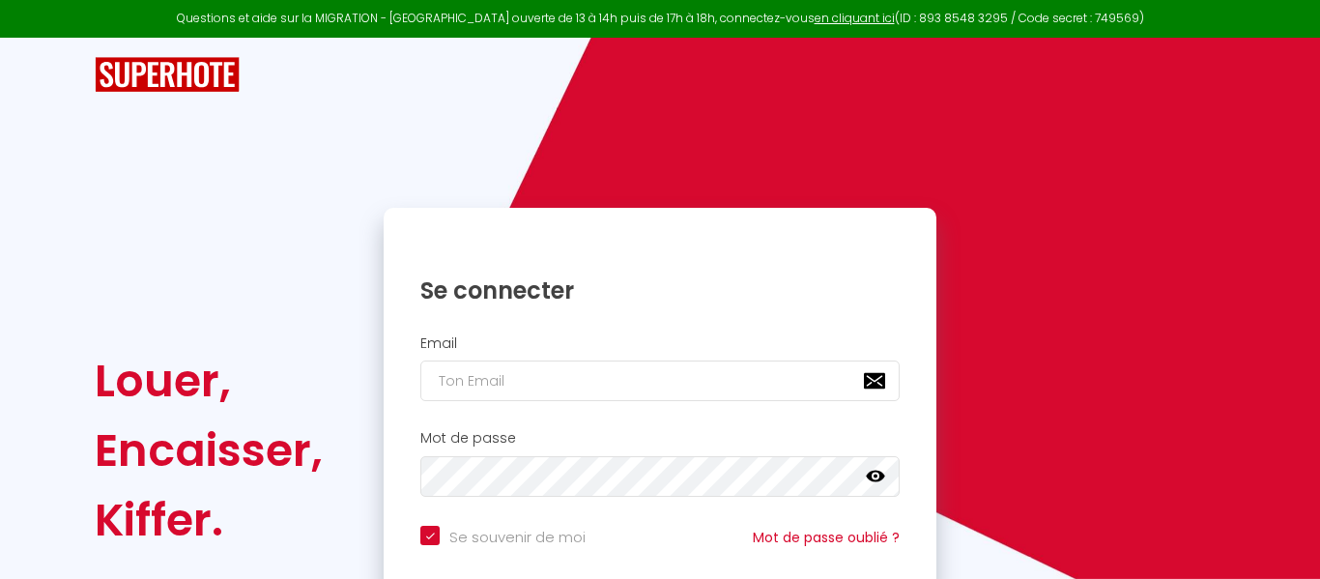
checkbox input "true"
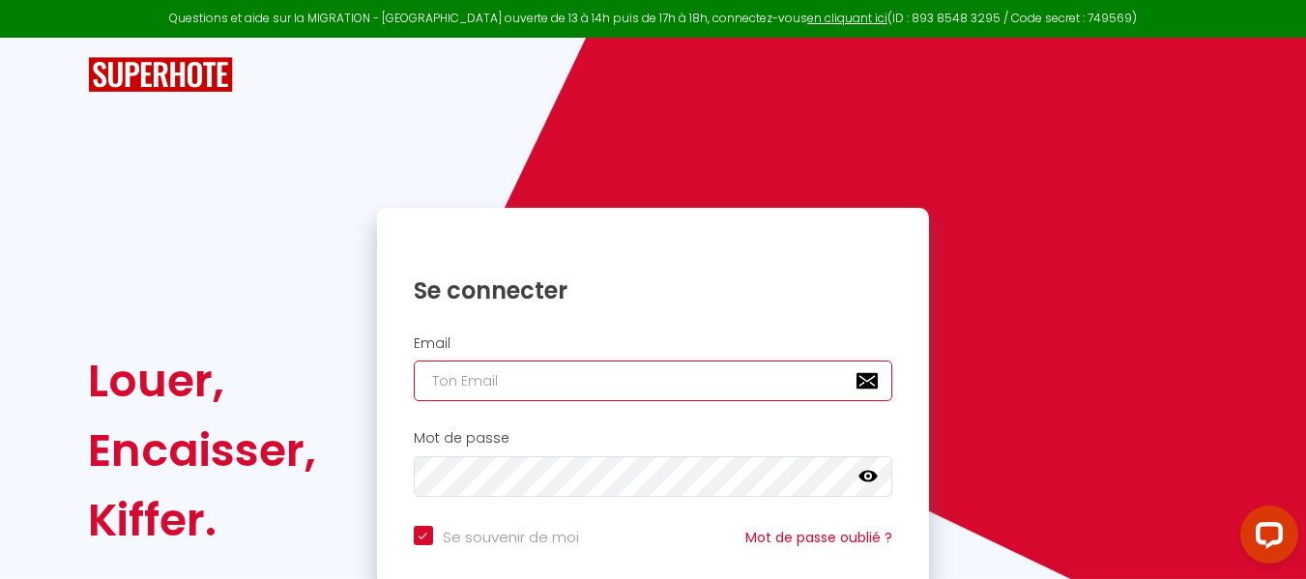
type input "[EMAIL_ADDRESS][DOMAIN_NAME]"
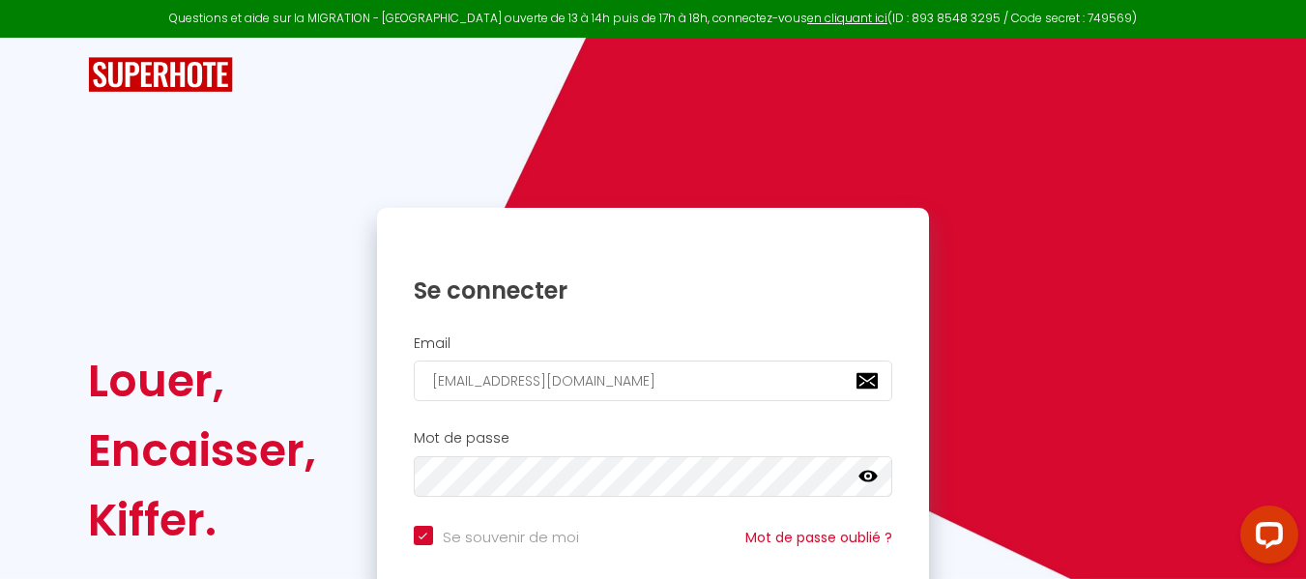
scroll to position [172, 0]
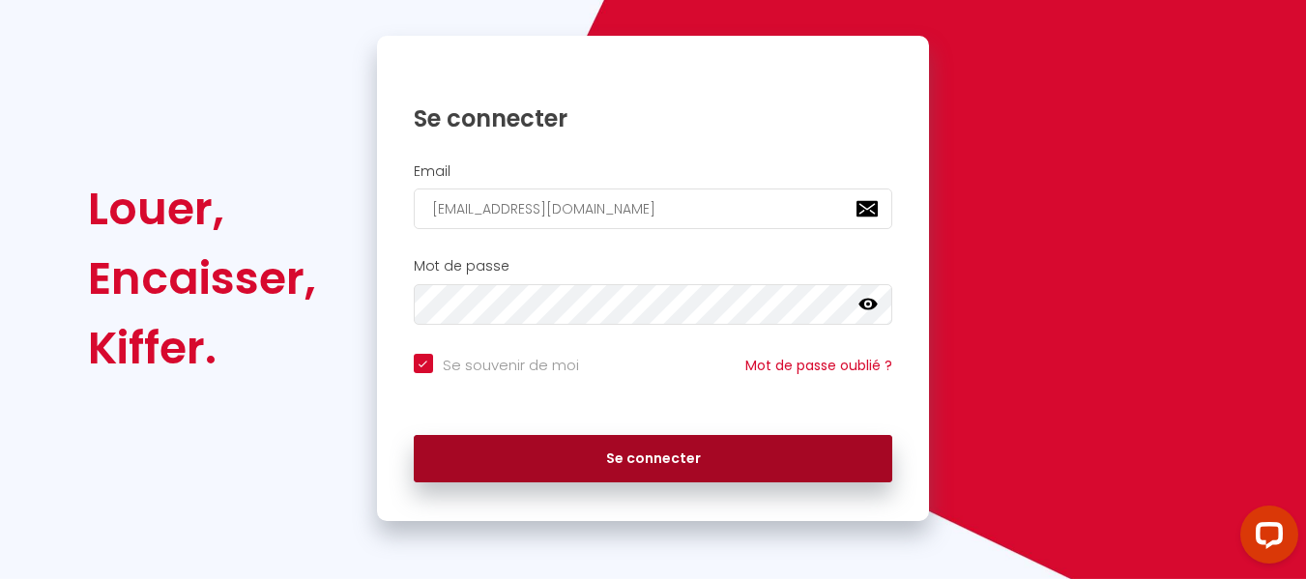
click at [642, 457] on button "Se connecter" at bounding box center [653, 459] width 479 height 48
checkbox input "true"
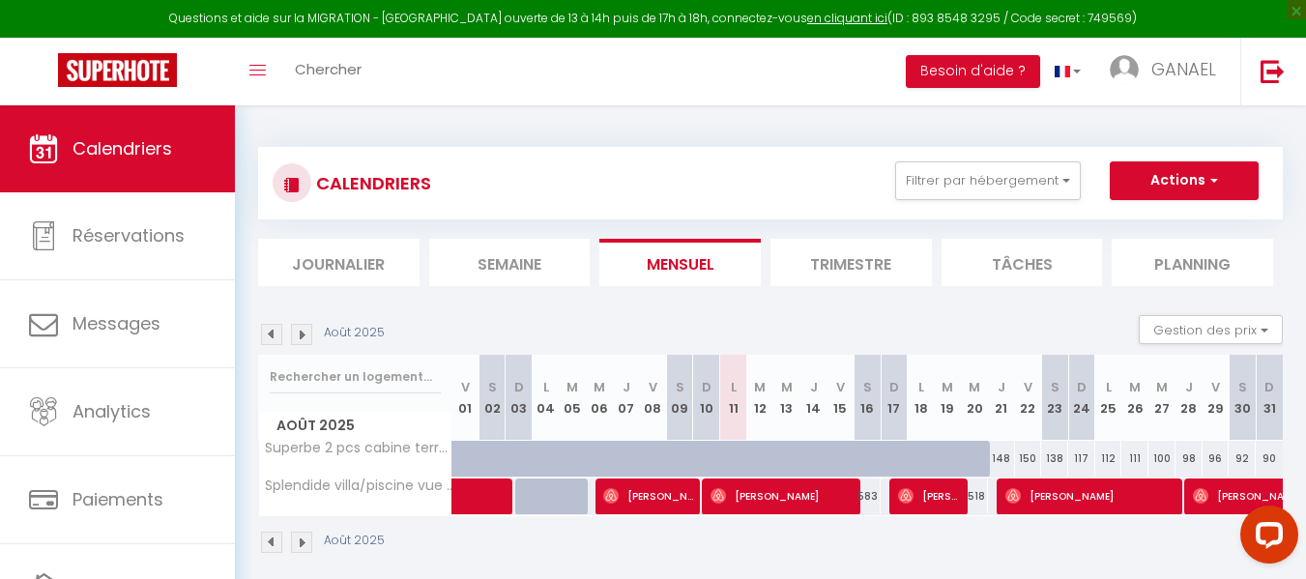
click at [301, 339] on img at bounding box center [301, 334] width 21 height 21
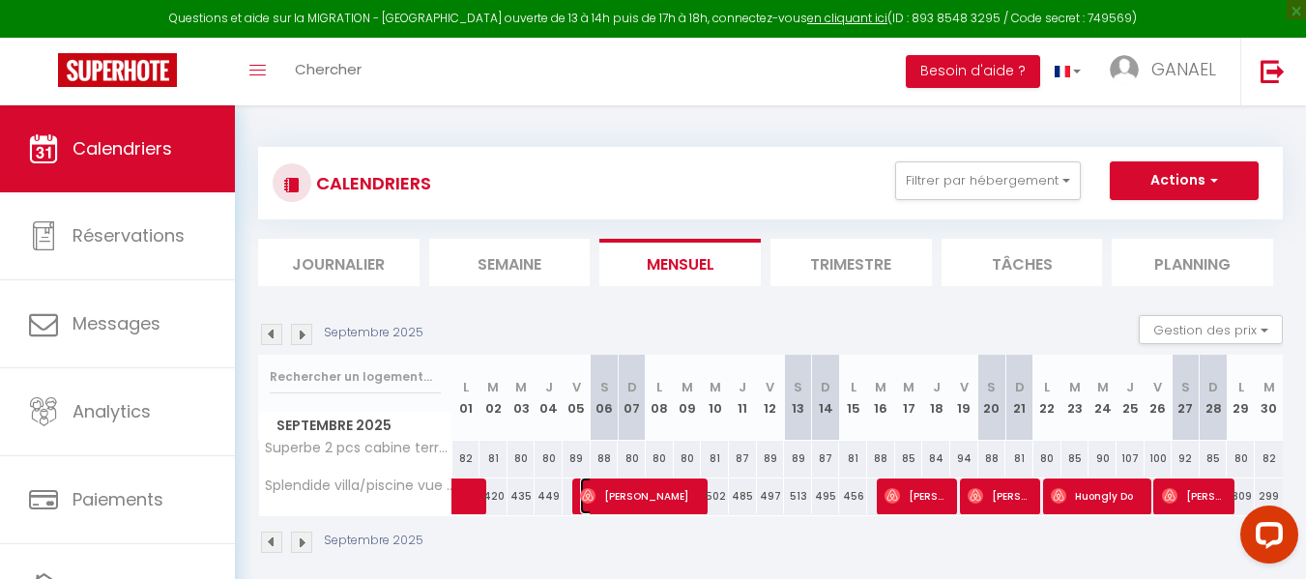
click at [628, 488] on span "[PERSON_NAME]" at bounding box center [641, 495] width 122 height 37
select select "OK"
select select "0"
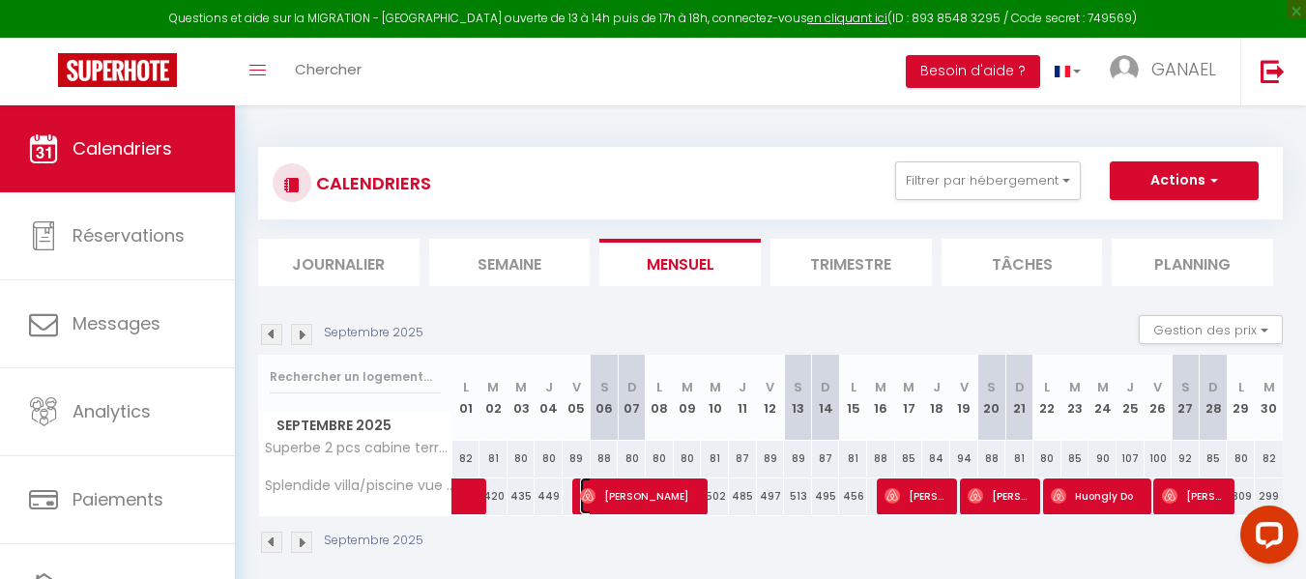
select select "1"
select select
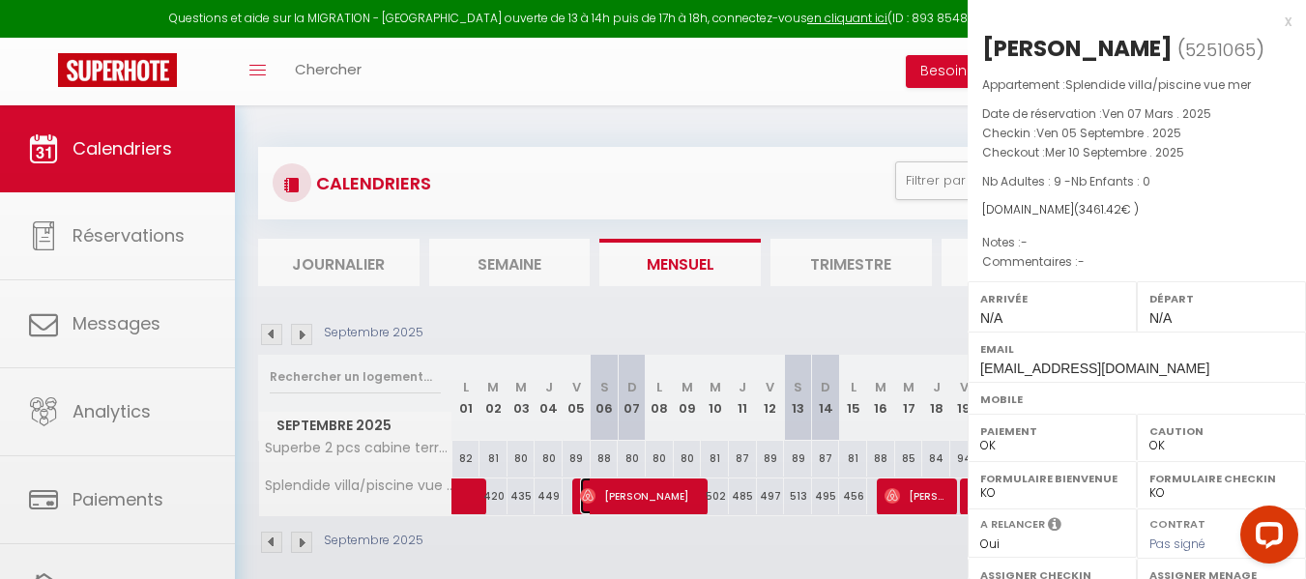
select select "22321"
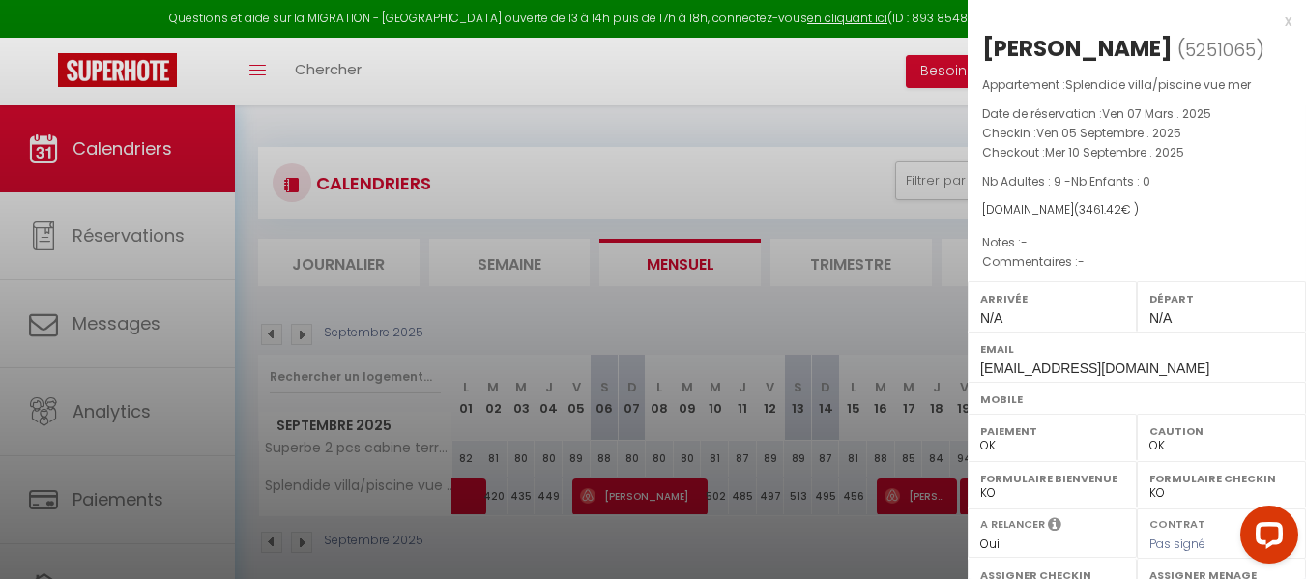
click at [893, 158] on div at bounding box center [653, 289] width 1306 height 579
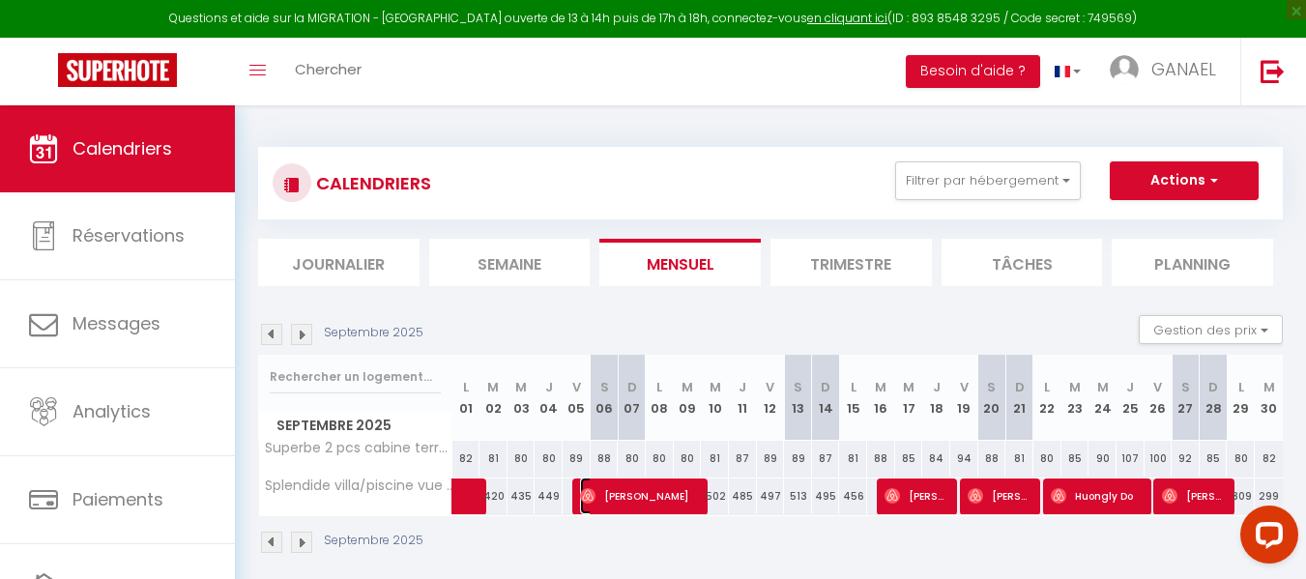
click at [620, 489] on span "[PERSON_NAME]" at bounding box center [641, 495] width 122 height 37
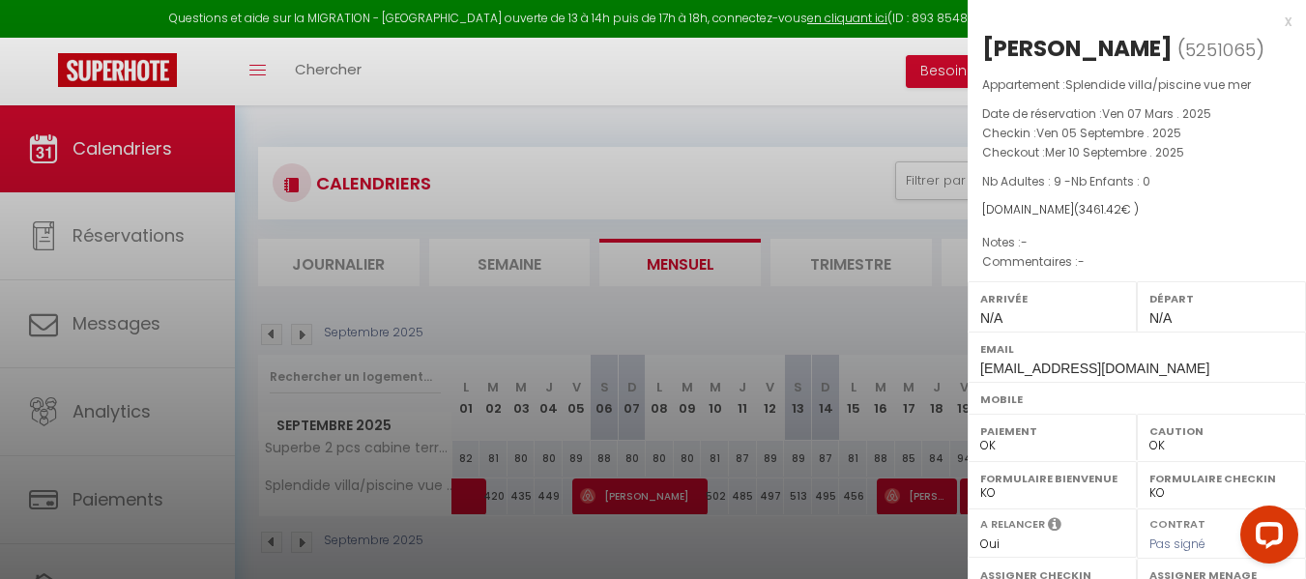
click at [907, 485] on div at bounding box center [653, 289] width 1306 height 579
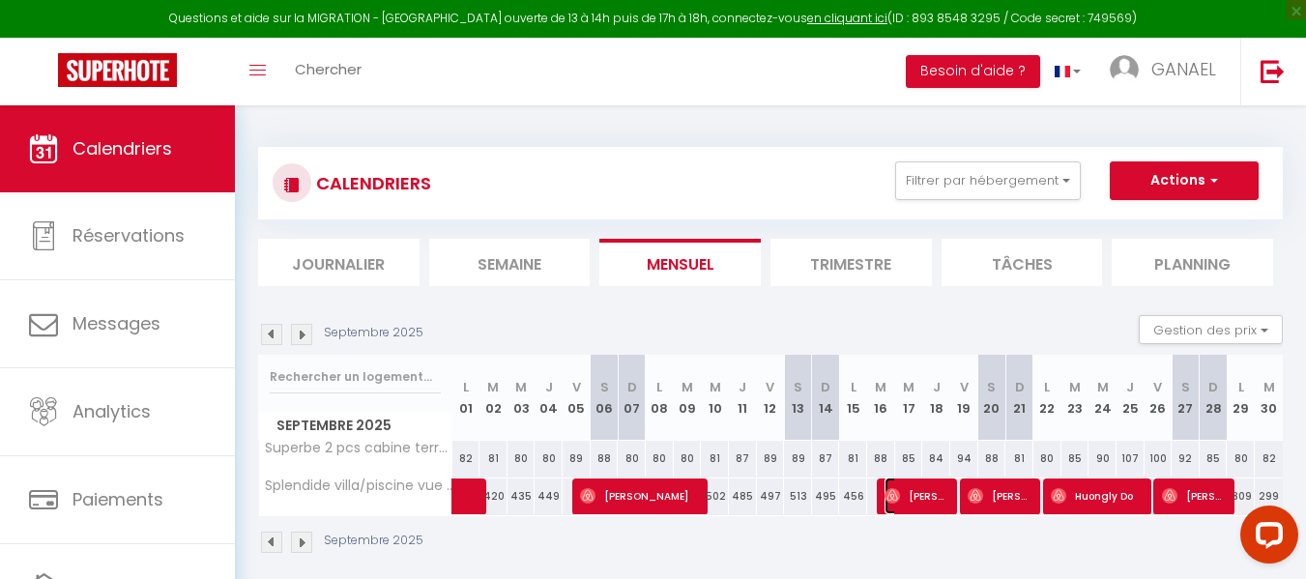
click at [907, 485] on span "[PERSON_NAME]" at bounding box center [917, 495] width 66 height 37
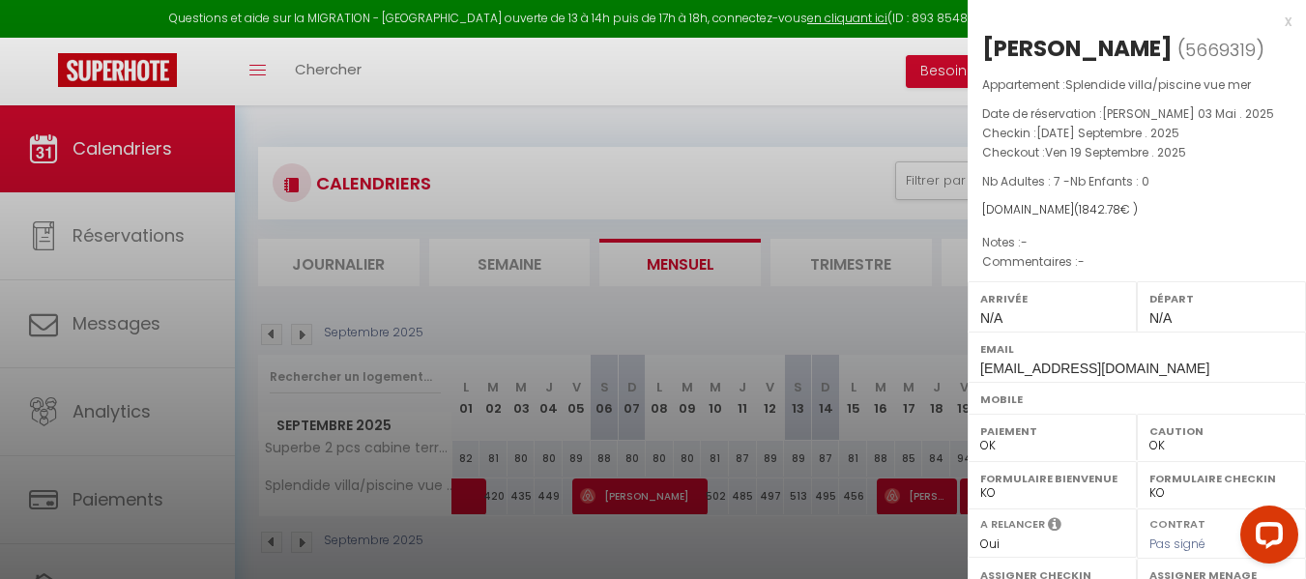
click at [813, 159] on div at bounding box center [653, 289] width 1306 height 579
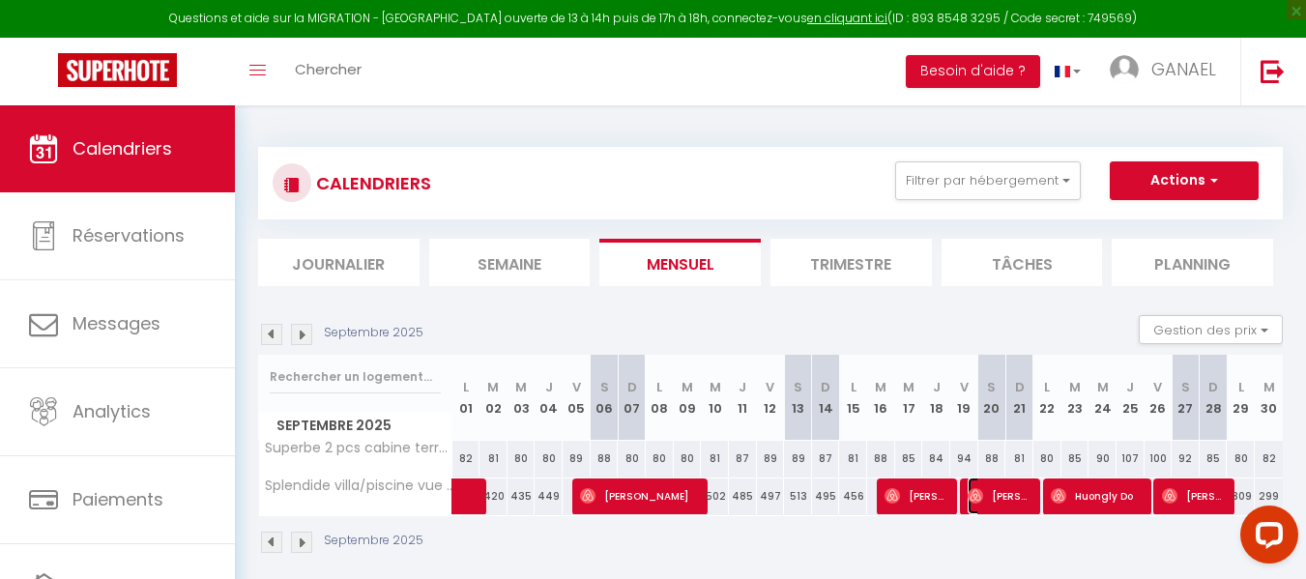
click at [978, 497] on img at bounding box center [974, 495] width 15 height 15
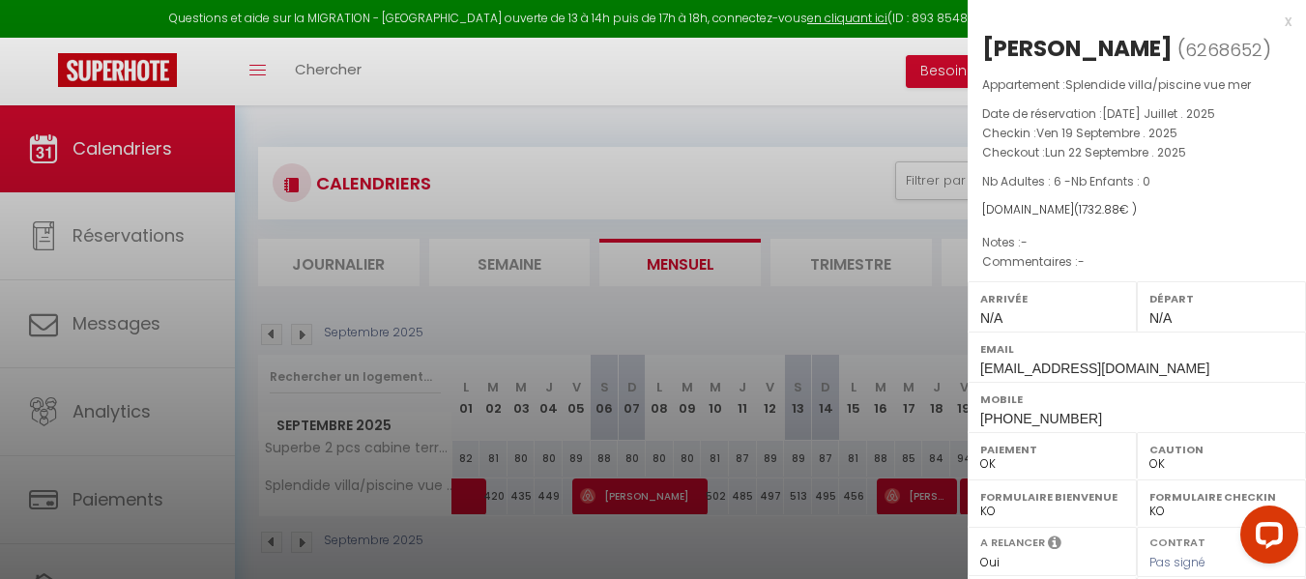
click at [815, 164] on div at bounding box center [653, 289] width 1306 height 579
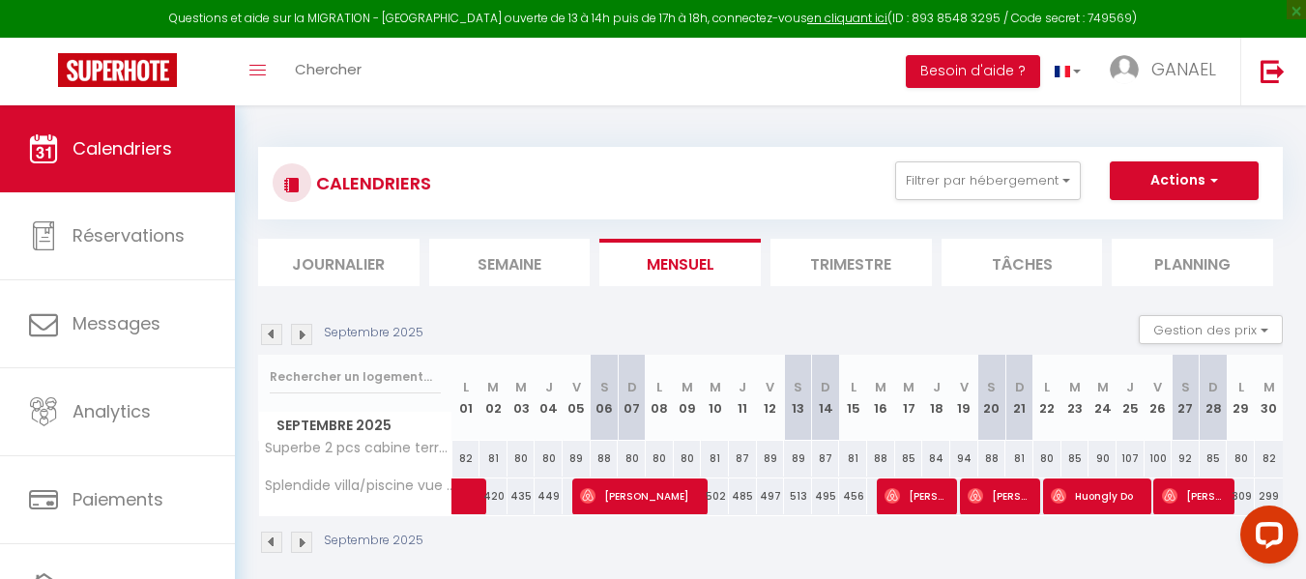
click at [1070, 516] on div "Septembre 2025" at bounding box center [770, 544] width 1024 height 57
click at [1071, 496] on span "Huongly Do" at bounding box center [1098, 495] width 94 height 37
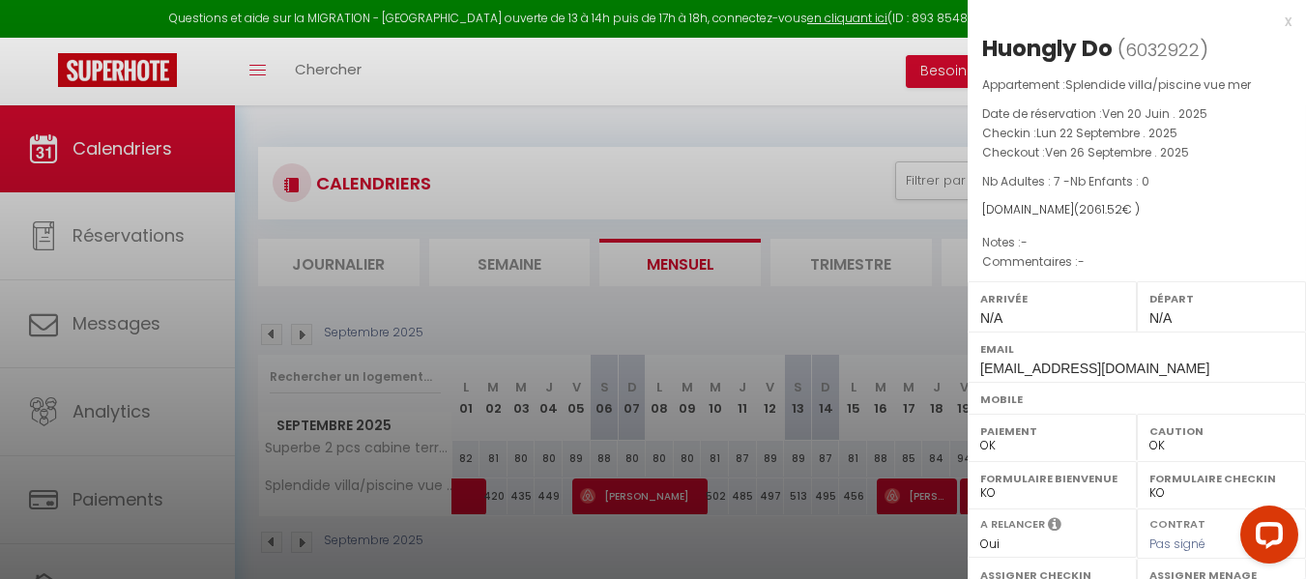
click at [808, 147] on div at bounding box center [653, 289] width 1306 height 579
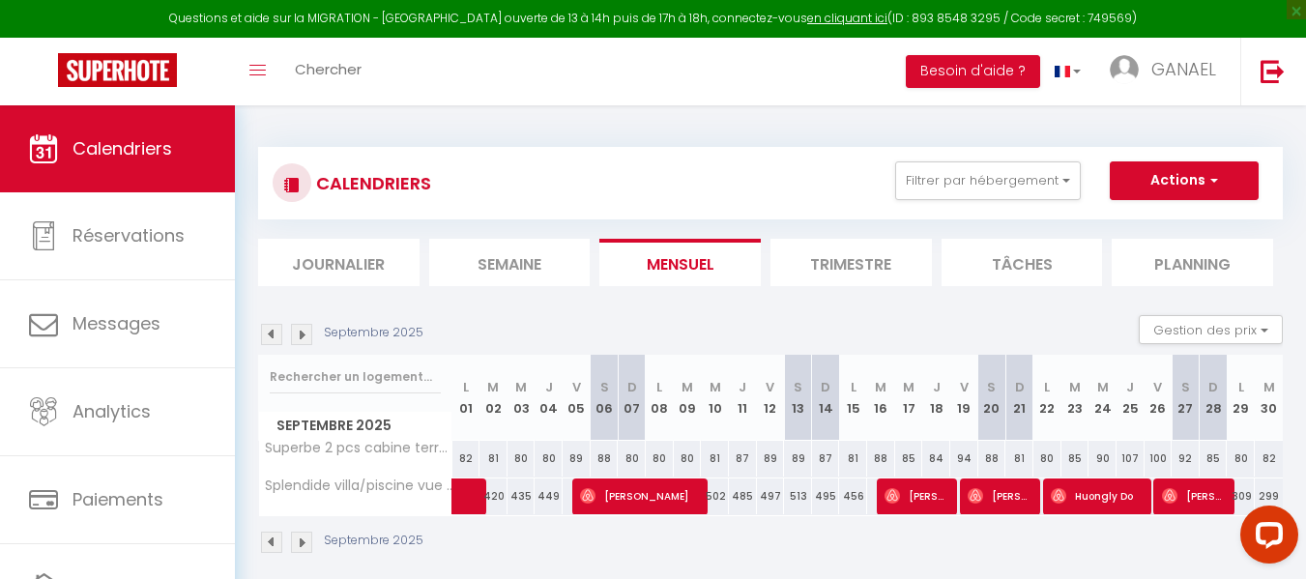
click at [718, 498] on div "502" at bounding box center [715, 496] width 28 height 36
type input "502"
type input "Mer 10 Septembre 2025"
type input "Jeu 11 Septembre 2025"
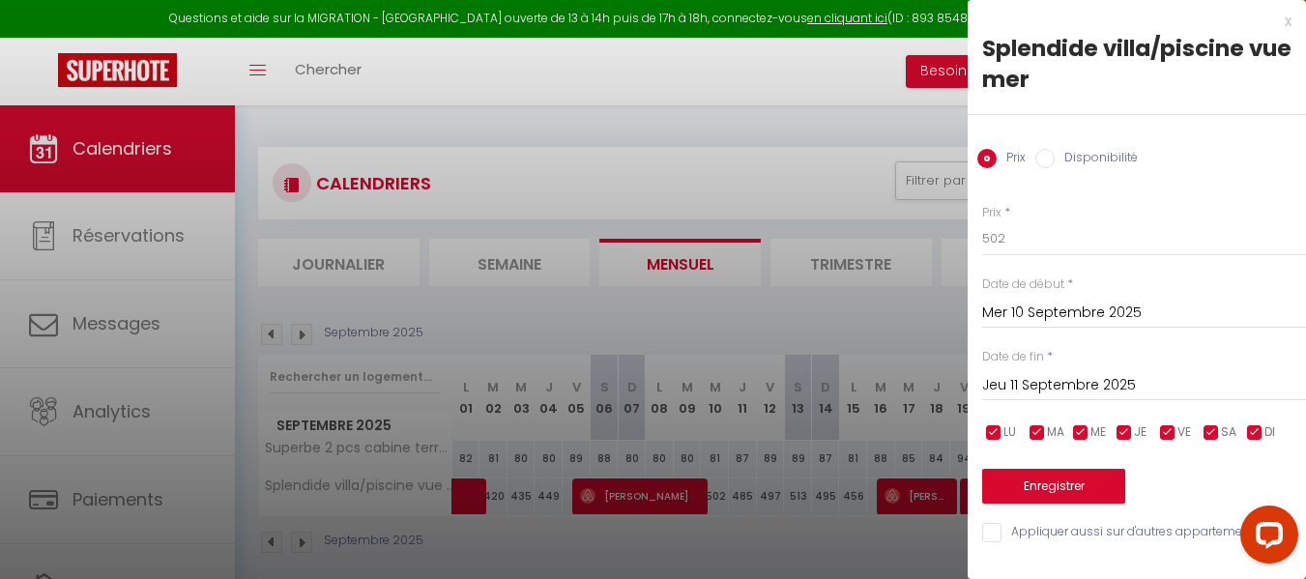
click at [800, 168] on div at bounding box center [653, 289] width 1306 height 579
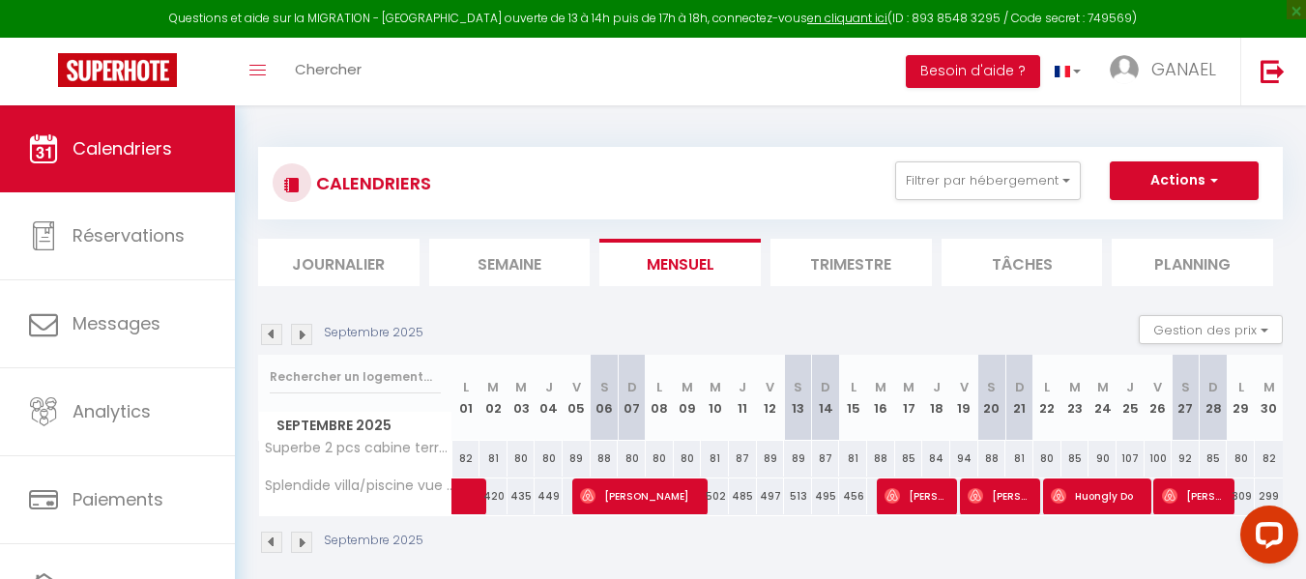
click at [307, 334] on img at bounding box center [301, 334] width 21 height 21
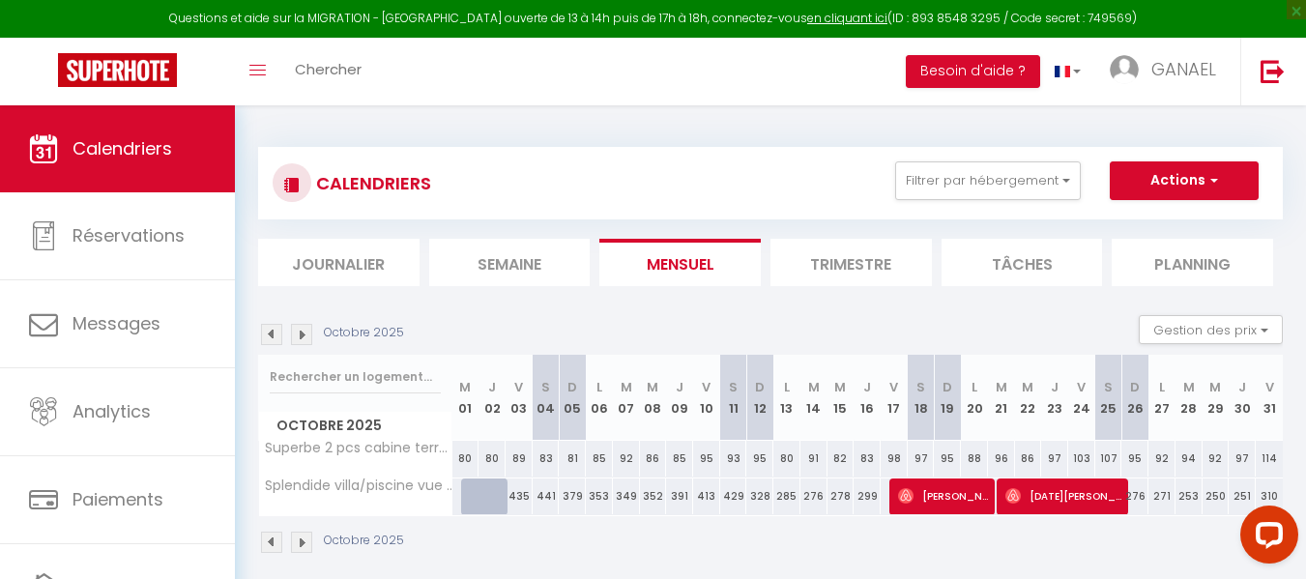
click at [274, 332] on img at bounding box center [271, 334] width 21 height 21
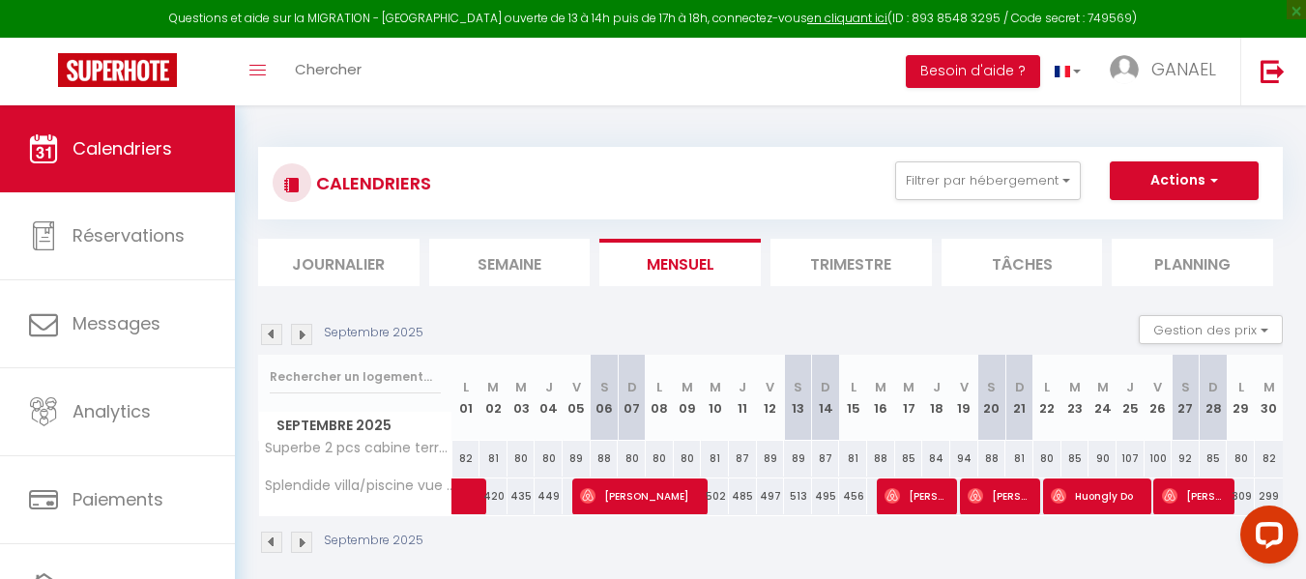
click at [298, 332] on img at bounding box center [301, 334] width 21 height 21
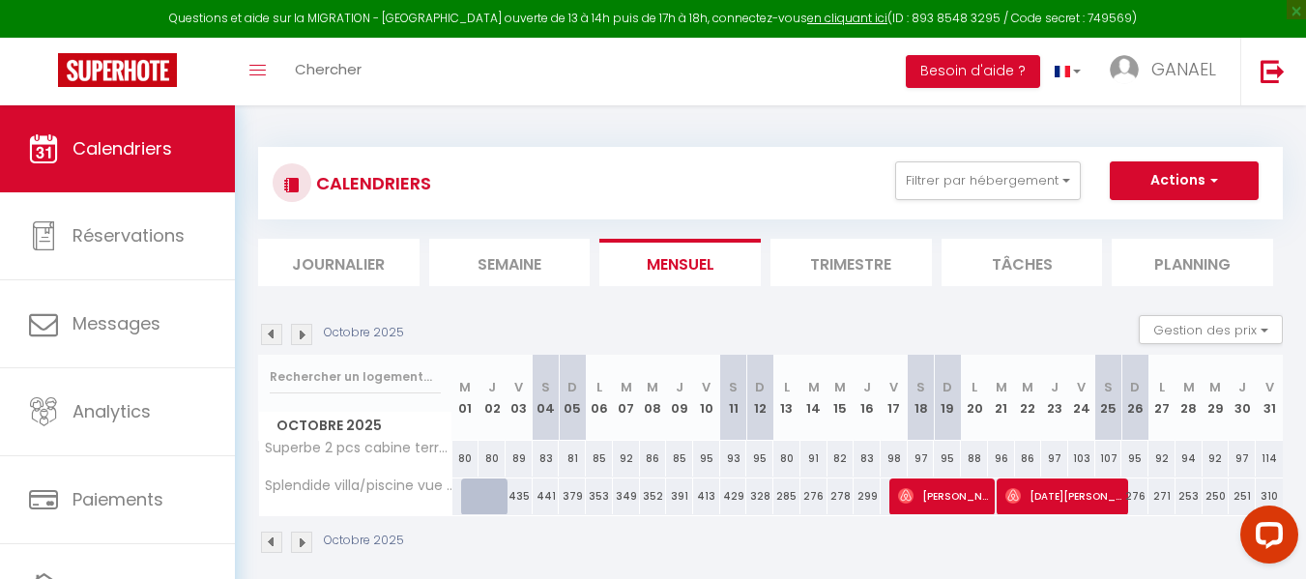
click at [278, 332] on img at bounding box center [271, 334] width 21 height 21
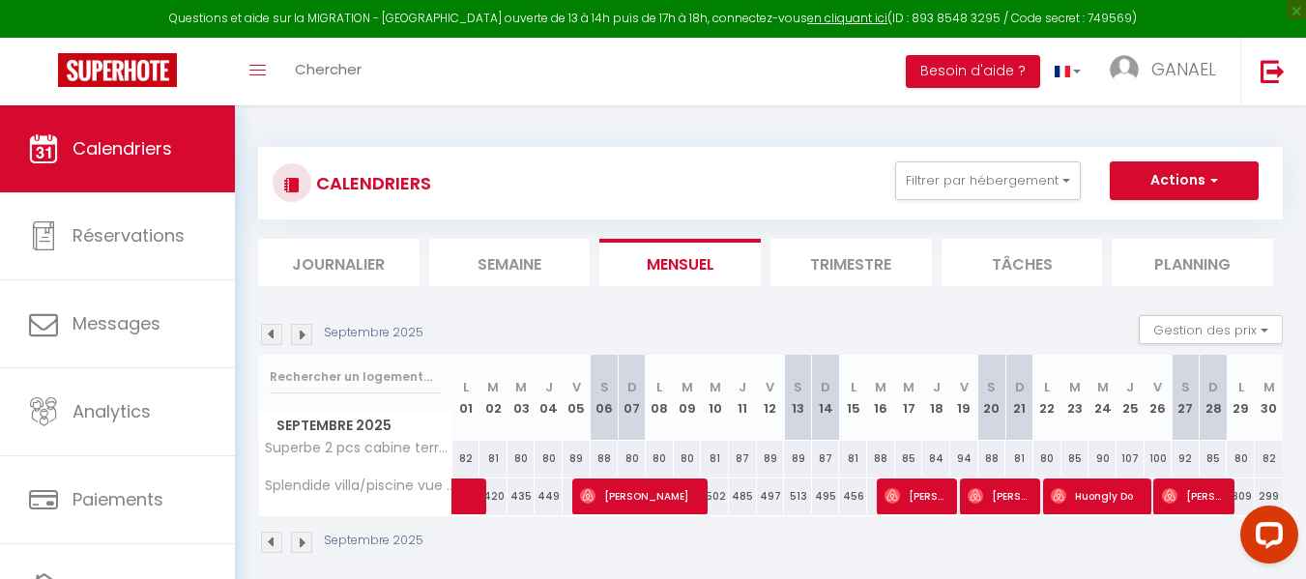
click at [717, 490] on div "502" at bounding box center [715, 496] width 28 height 36
type input "502"
select select "1"
type input "Mer 10 Septembre 2025"
type input "Jeu 11 Septembre 2025"
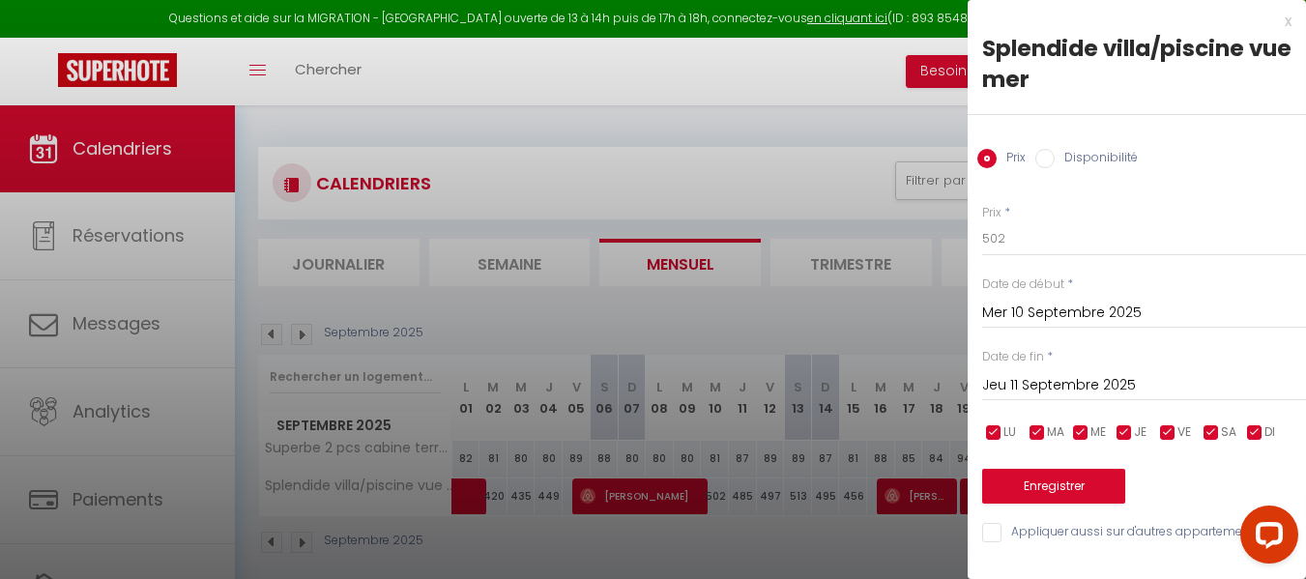
click at [1053, 159] on input "Disponibilité" at bounding box center [1044, 158] width 19 height 19
radio input "true"
radio input "false"
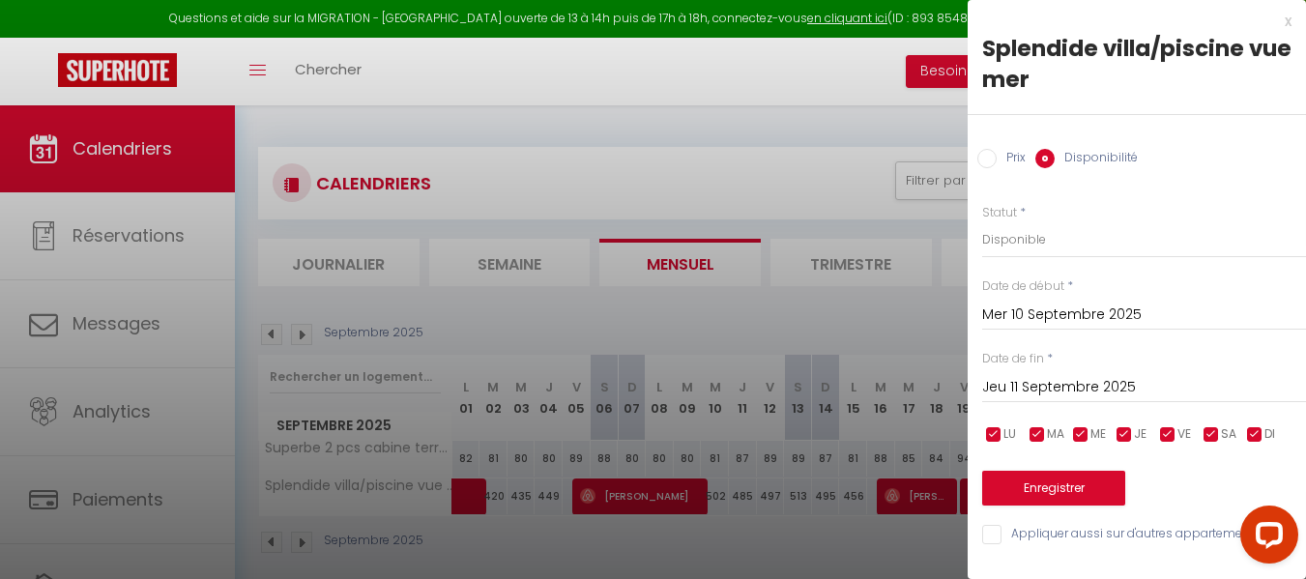
click at [1060, 384] on input "Jeu 11 Septembre 2025" at bounding box center [1144, 387] width 324 height 25
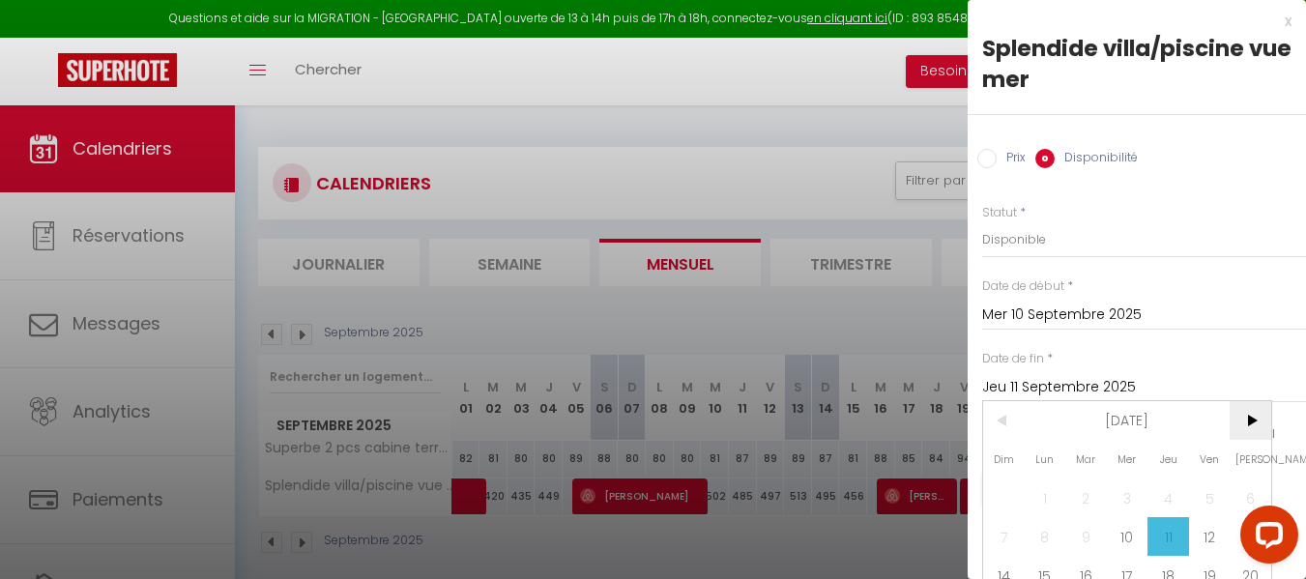
click at [1257, 425] on span ">" at bounding box center [1250, 420] width 42 height 39
click at [1005, 418] on span "<" at bounding box center [1004, 420] width 42 height 39
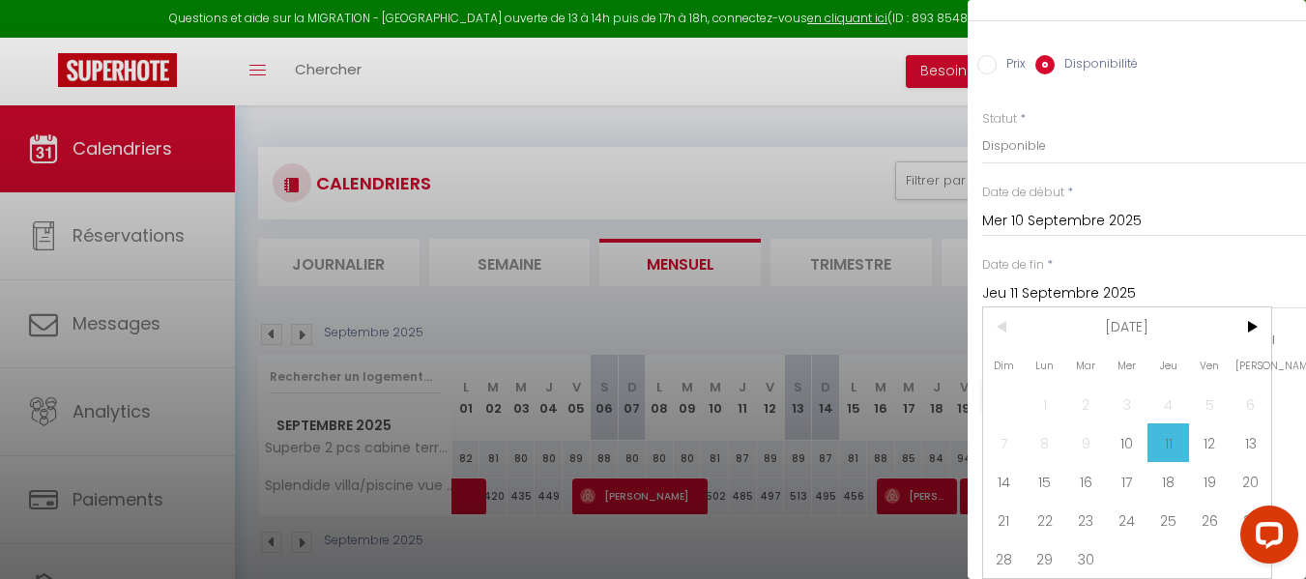
scroll to position [108, 0]
click at [1035, 462] on span "15" at bounding box center [1045, 481] width 42 height 39
type input "Lun 15 Septembre 2025"
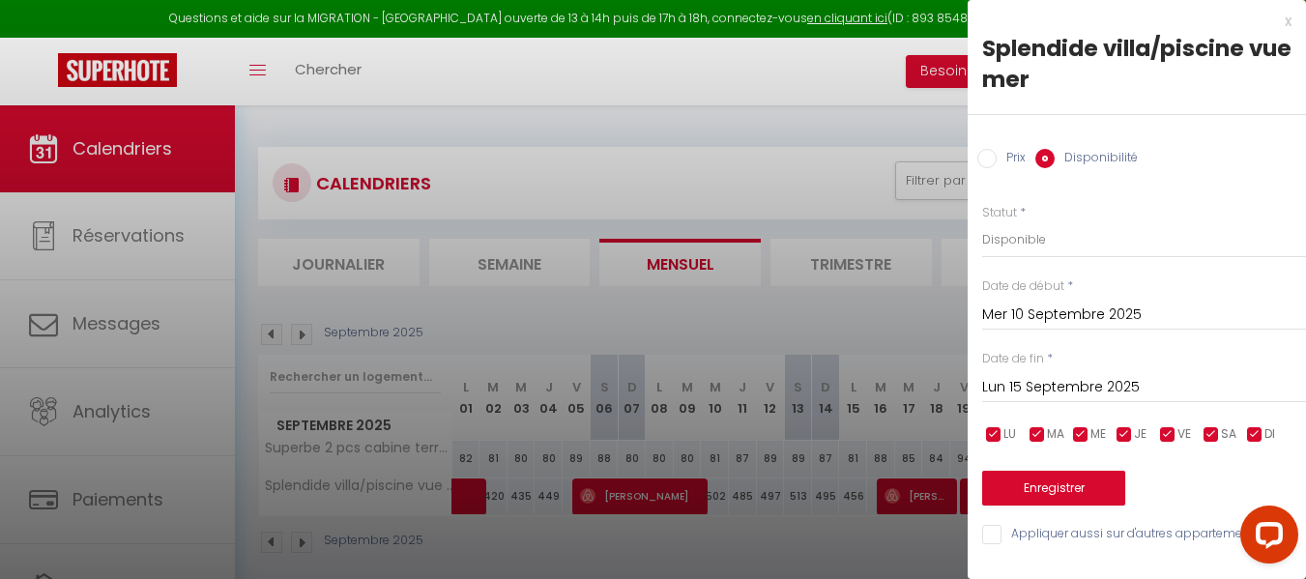
scroll to position [1, 0]
click at [1045, 488] on button "Enregistrer" at bounding box center [1053, 488] width 143 height 35
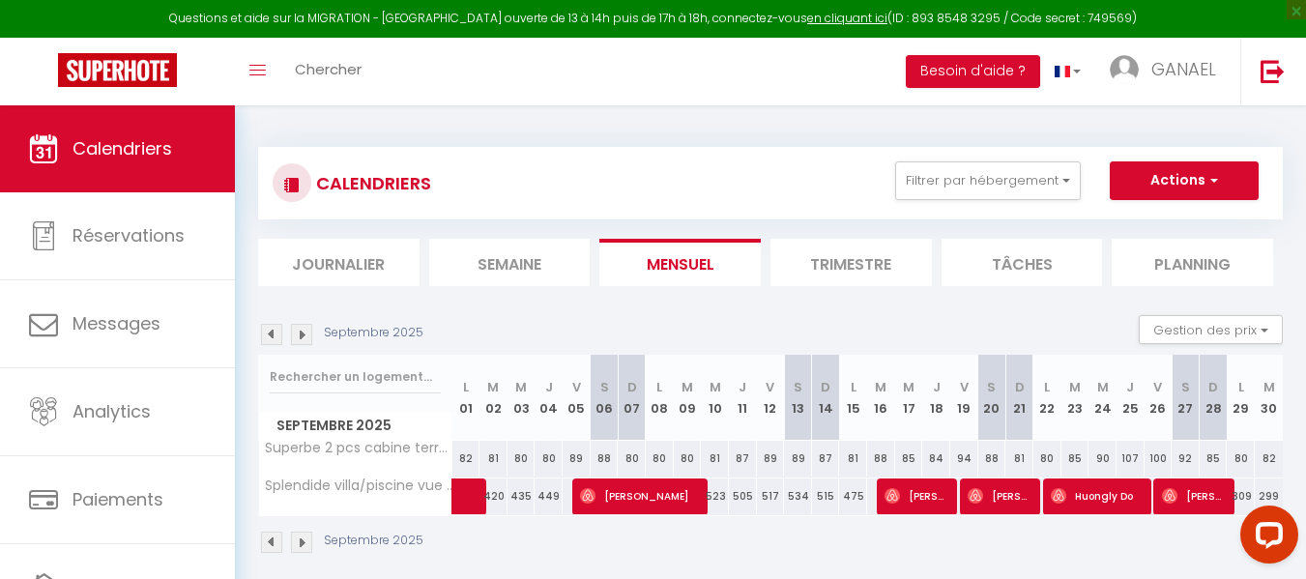
click at [724, 503] on div "523" at bounding box center [715, 496] width 28 height 36
select select "1"
type input "Mer 10 Septembre 2025"
type input "Jeu 11 Septembre 2025"
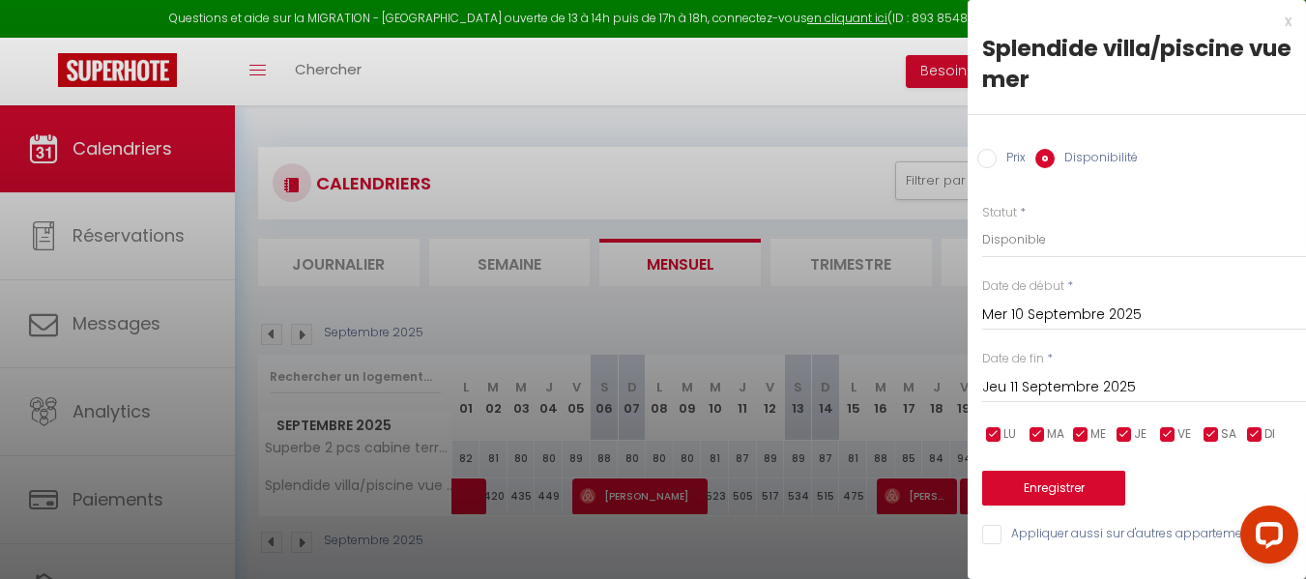
click at [635, 140] on div at bounding box center [653, 289] width 1306 height 579
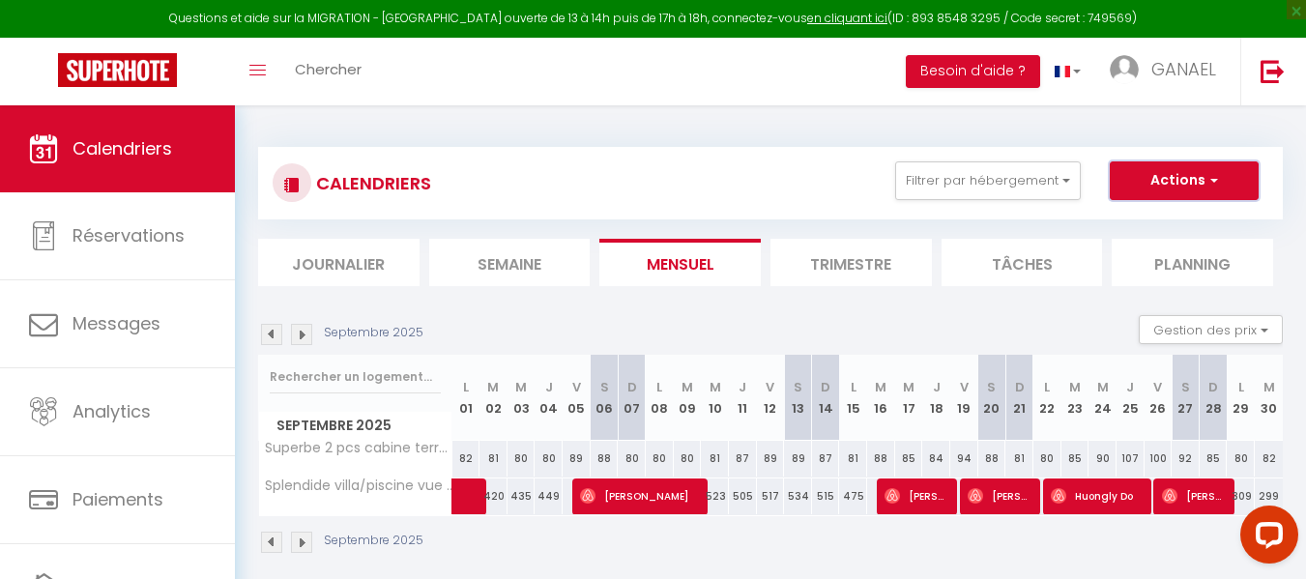
click at [1195, 180] on button "Actions" at bounding box center [1184, 180] width 149 height 39
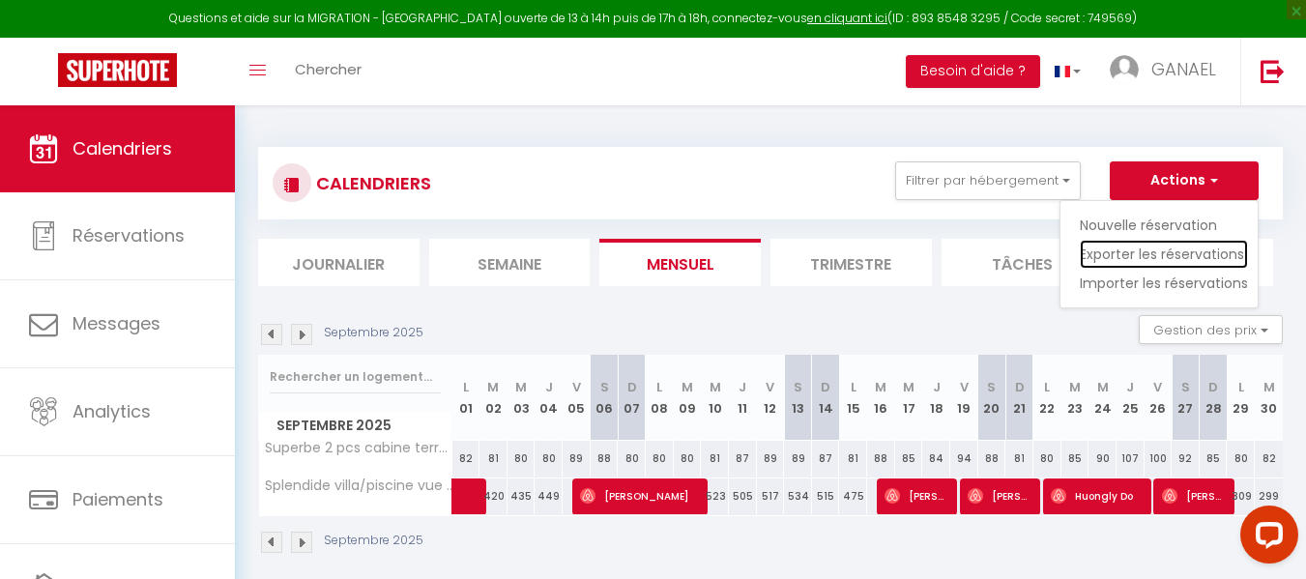
click at [1185, 255] on link "Exporter les réservations" at bounding box center [1164, 254] width 168 height 29
type input "[EMAIL_ADDRESS][DOMAIN_NAME]"
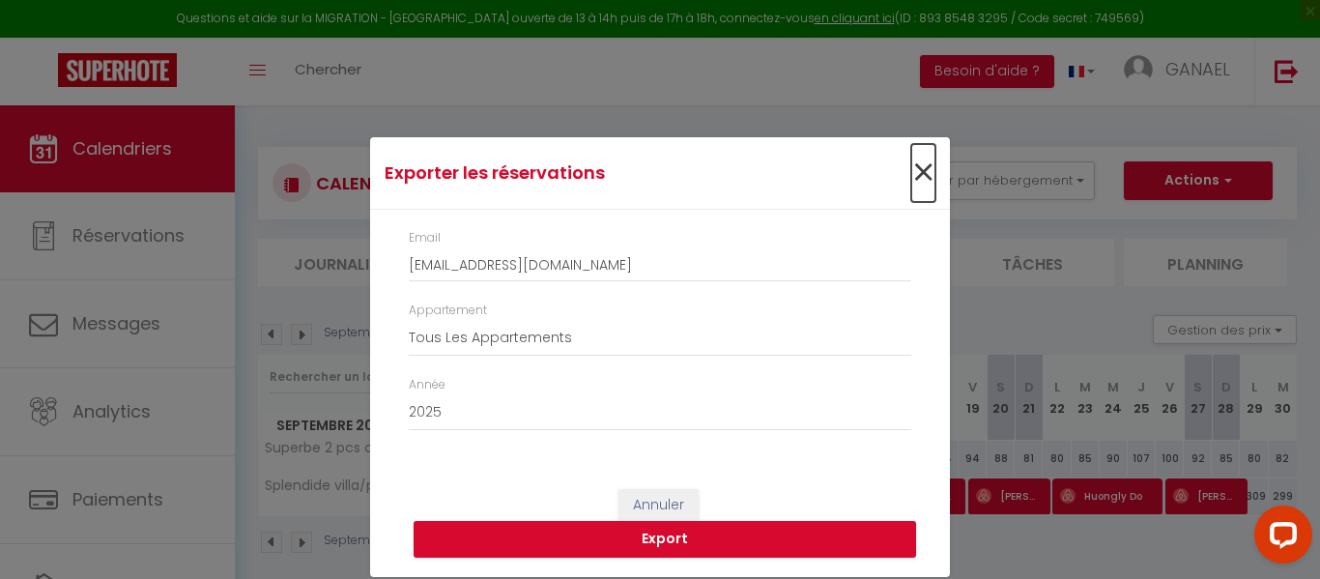
click at [924, 174] on span "×" at bounding box center [923, 173] width 24 height 58
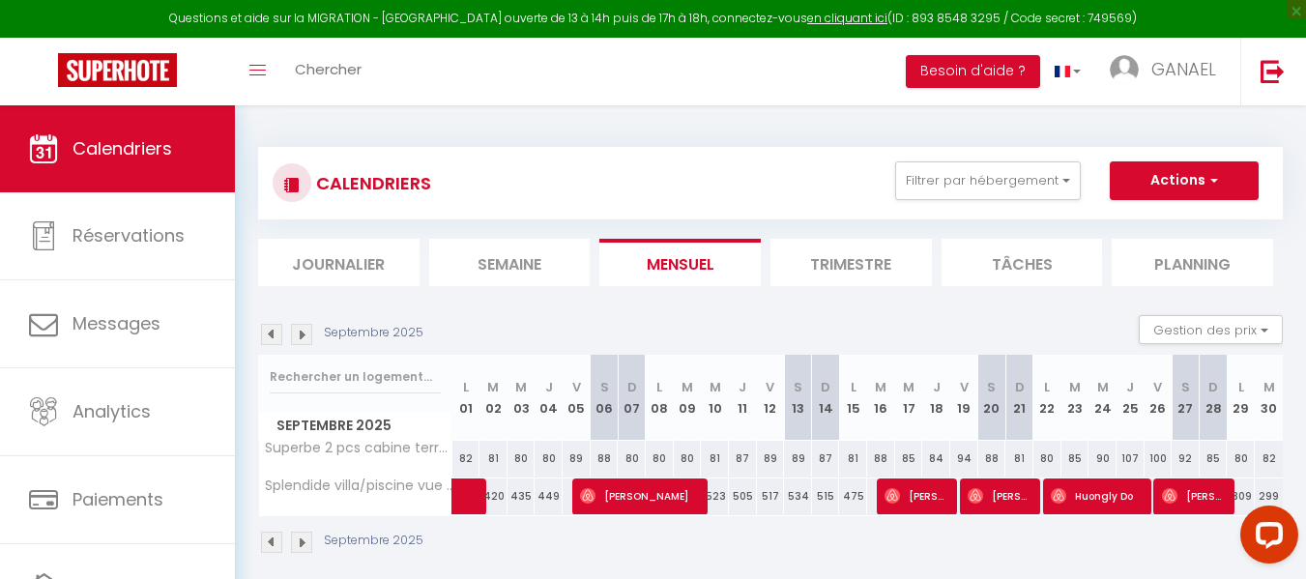
click at [743, 495] on div "505" at bounding box center [743, 496] width 28 height 36
select select "1"
type input "Jeu 11 Septembre 2025"
type input "Ven 12 Septembre 2025"
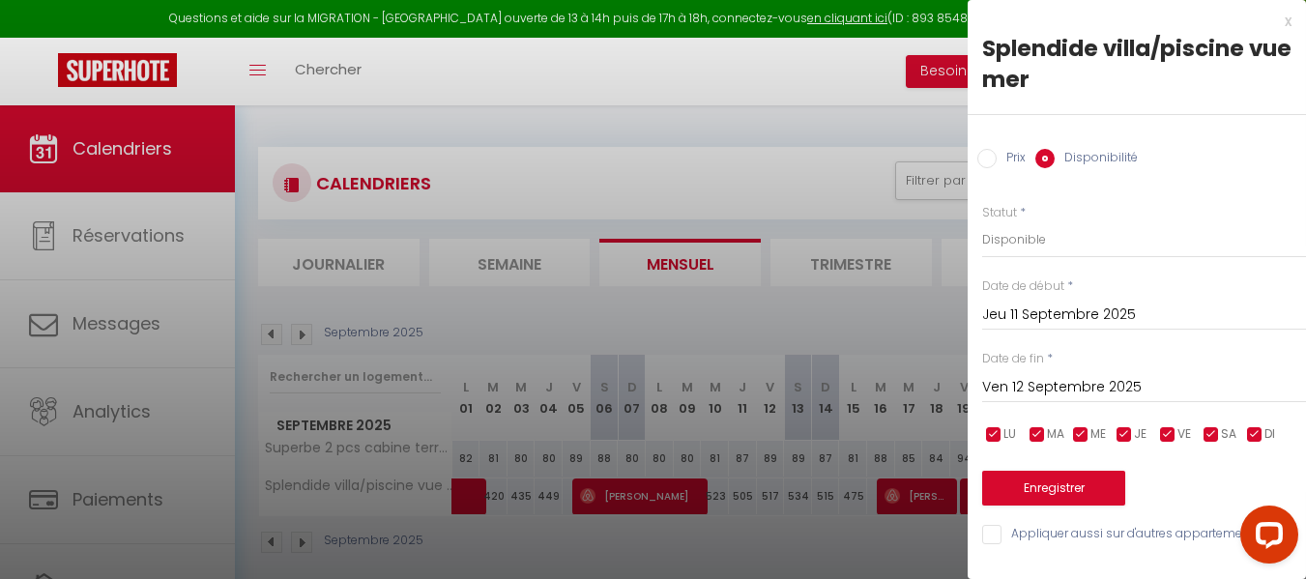
click at [786, 159] on div at bounding box center [653, 289] width 1306 height 579
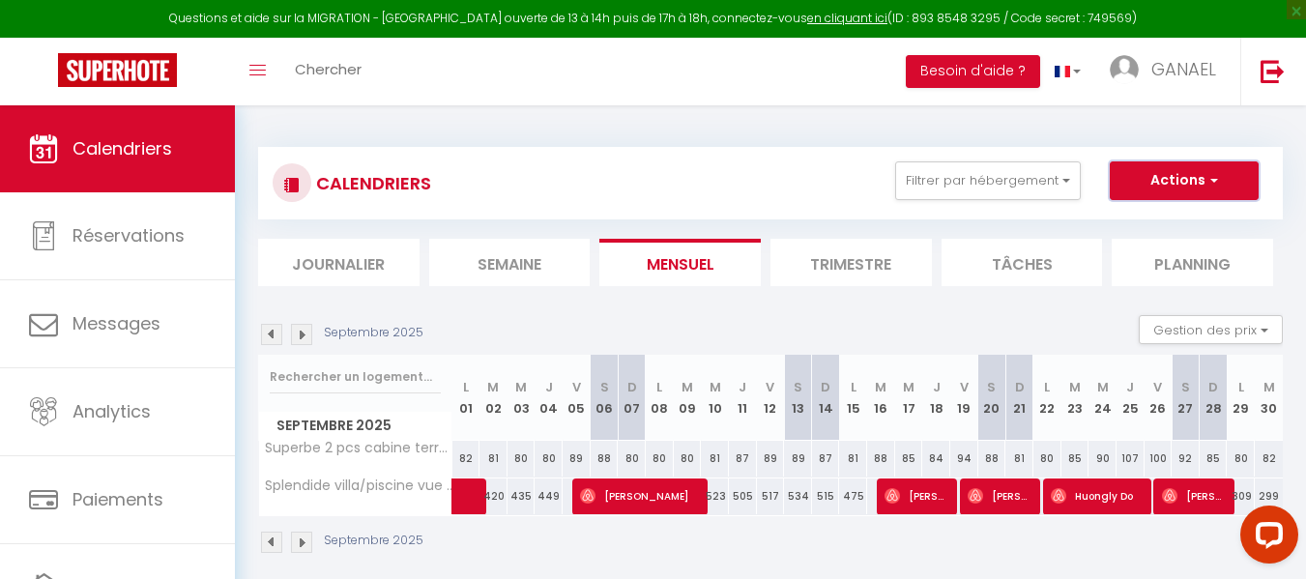
click at [1151, 167] on button "Actions" at bounding box center [1184, 180] width 149 height 39
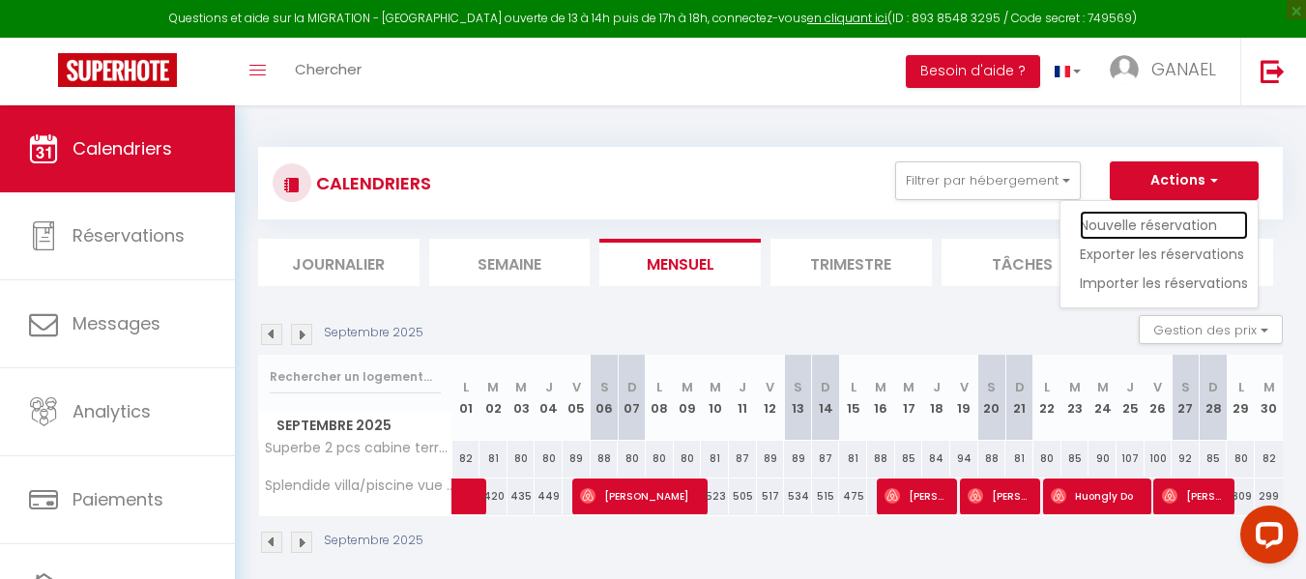
click at [1130, 217] on link "Nouvelle réservation" at bounding box center [1164, 225] width 168 height 29
select select
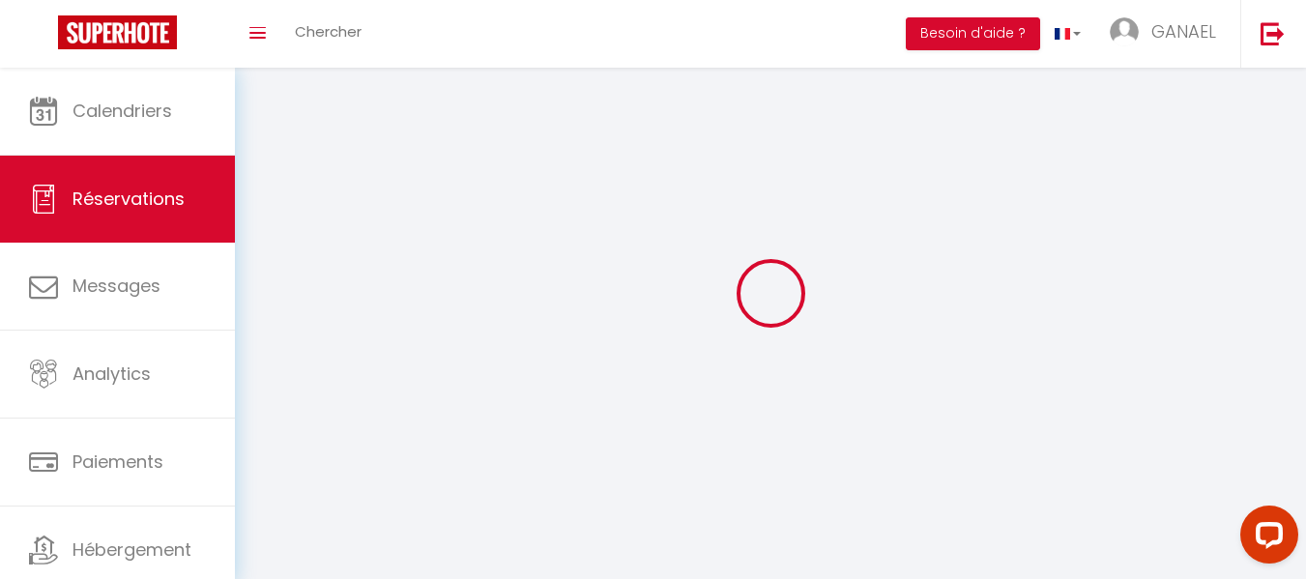
select select
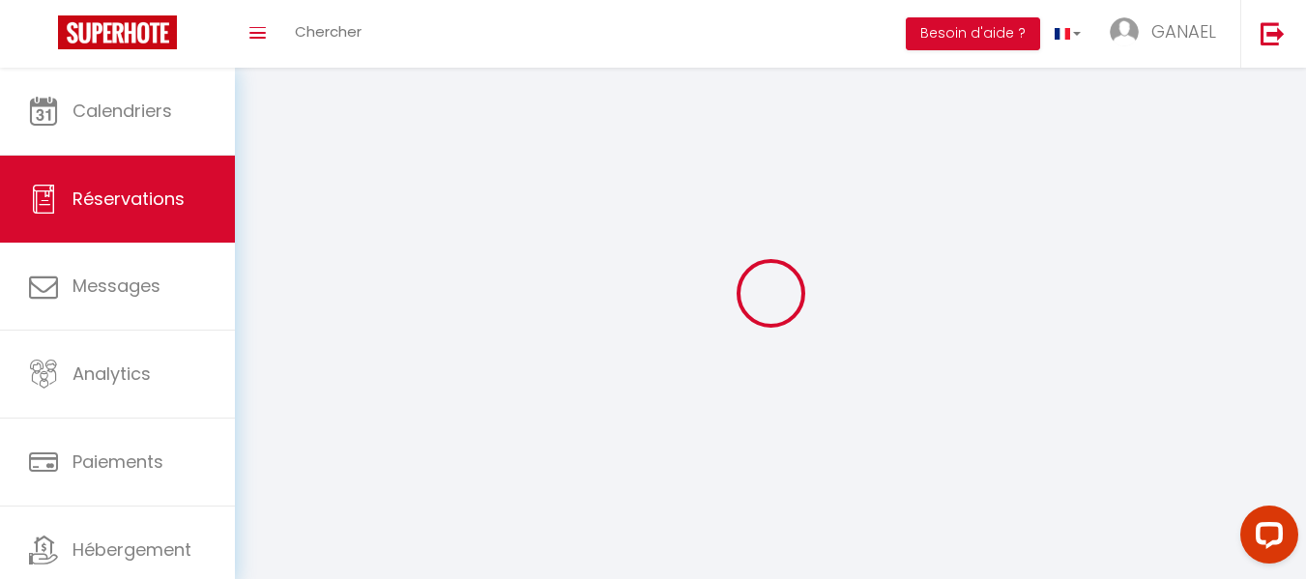
select select
checkbox input "false"
select select
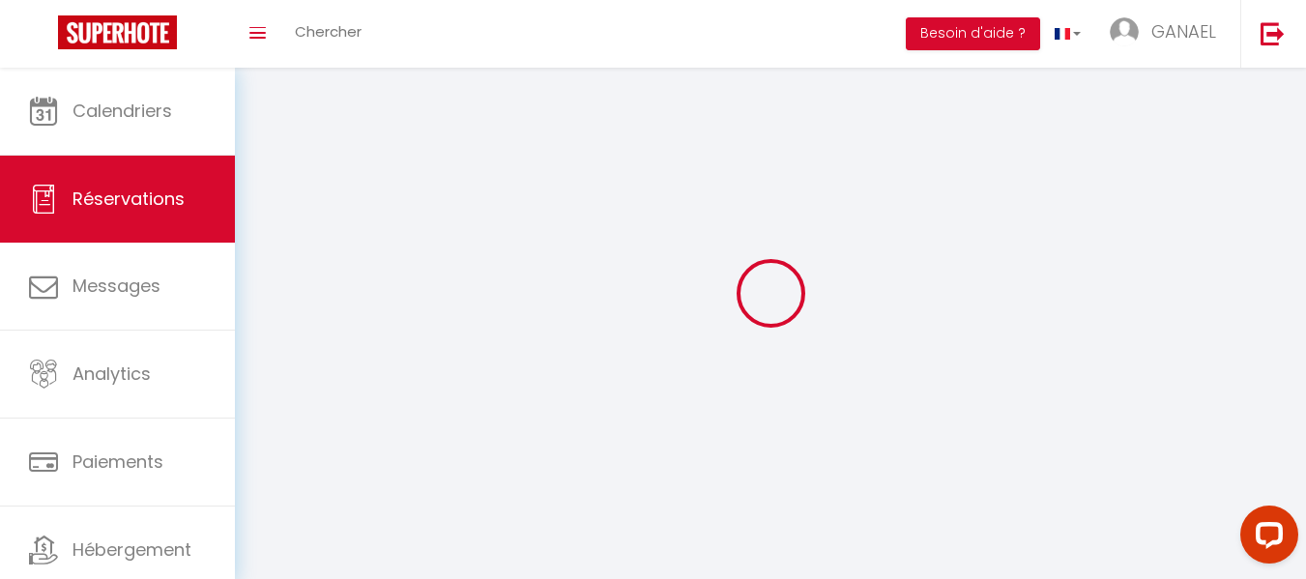
select select
checkbox input "false"
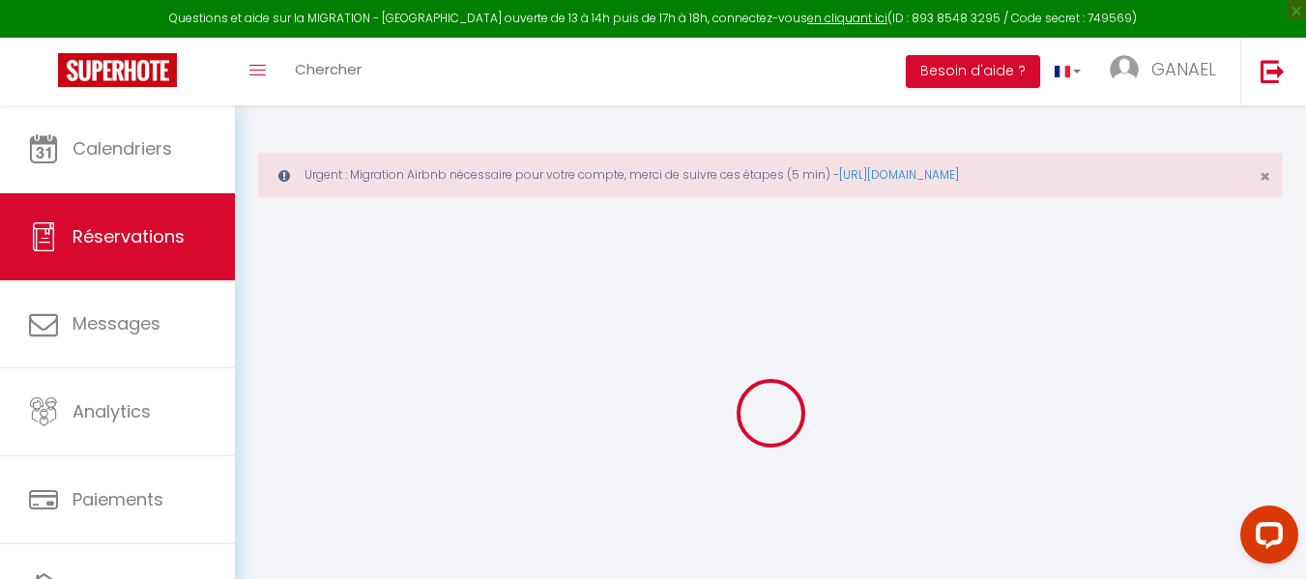
select select
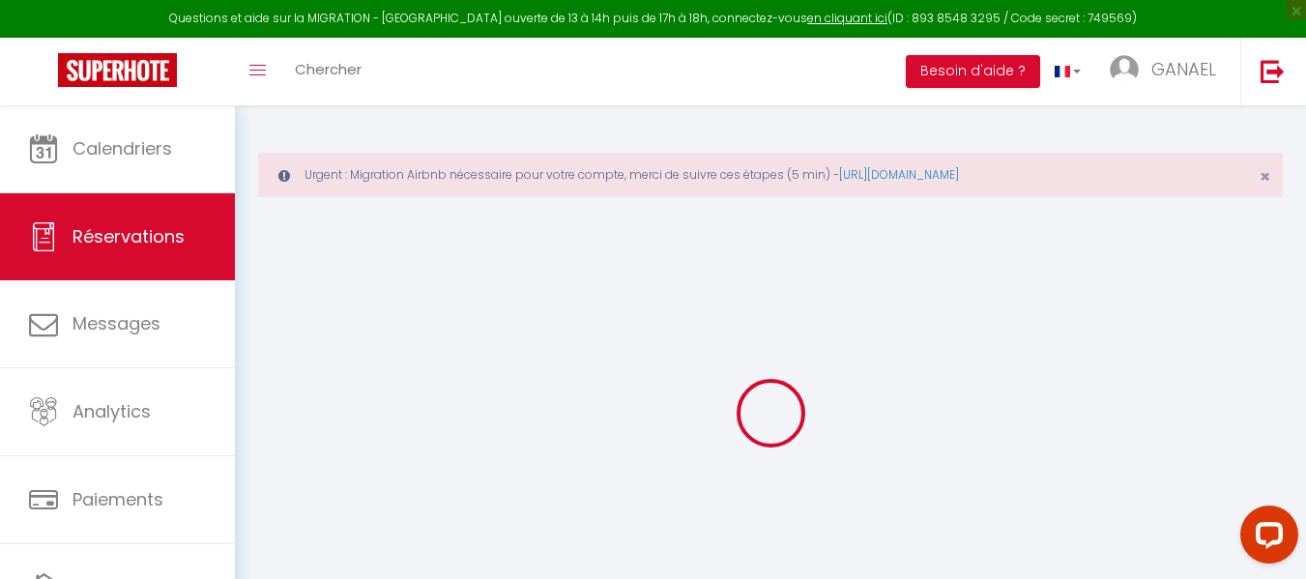
select select
checkbox input "false"
select select
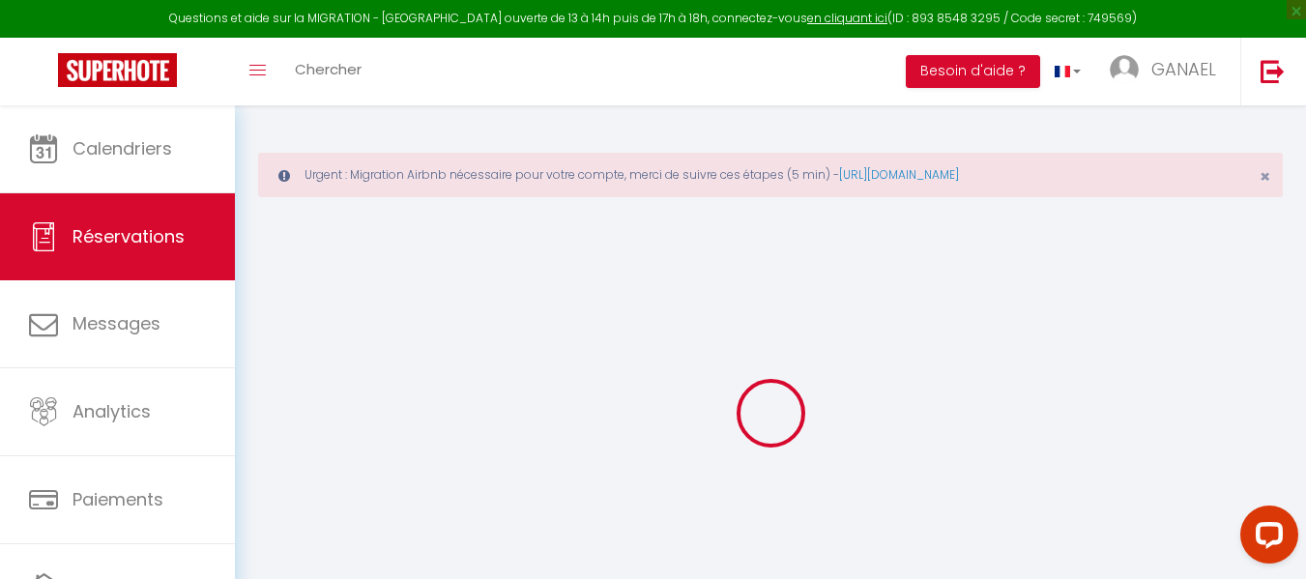
select select
checkbox input "false"
select select
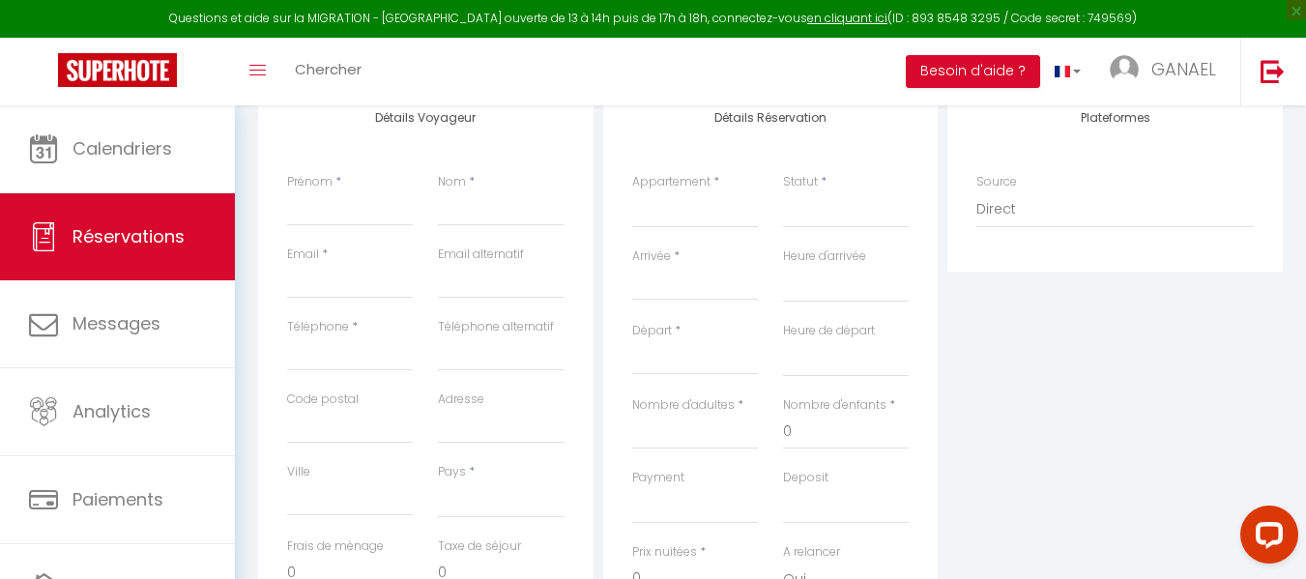
scroll to position [355, 0]
click at [332, 216] on input "Prénom" at bounding box center [350, 206] width 126 height 35
click at [1118, 297] on div "Plateformes Source Direct [DOMAIN_NAME] [DOMAIN_NAME] Chalet montagne Expedia G…" at bounding box center [1114, 430] width 345 height 691
